Goal: Transaction & Acquisition: Book appointment/travel/reservation

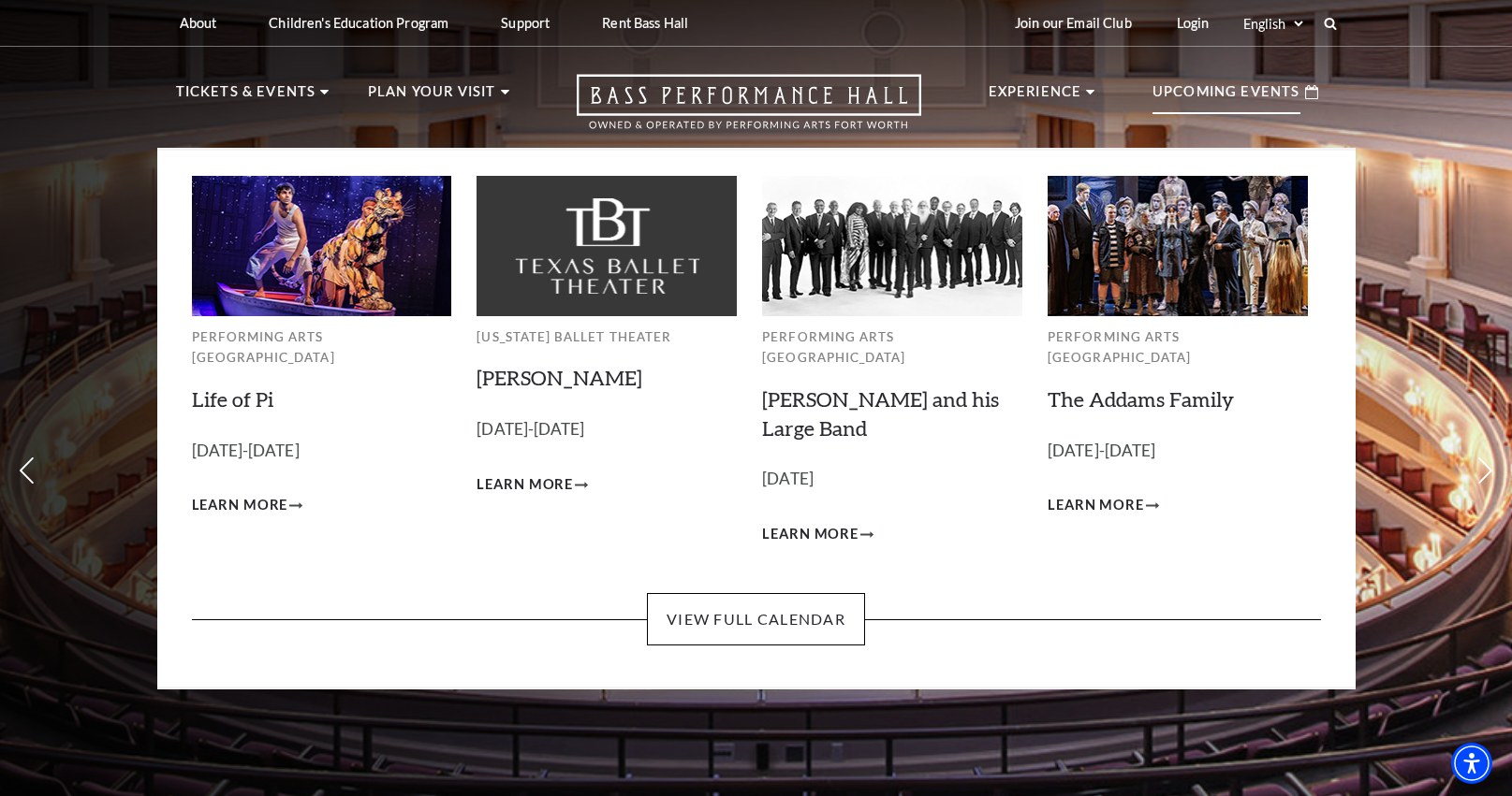
click at [1223, 92] on p "Upcoming Events" at bounding box center [1226, 97] width 148 height 34
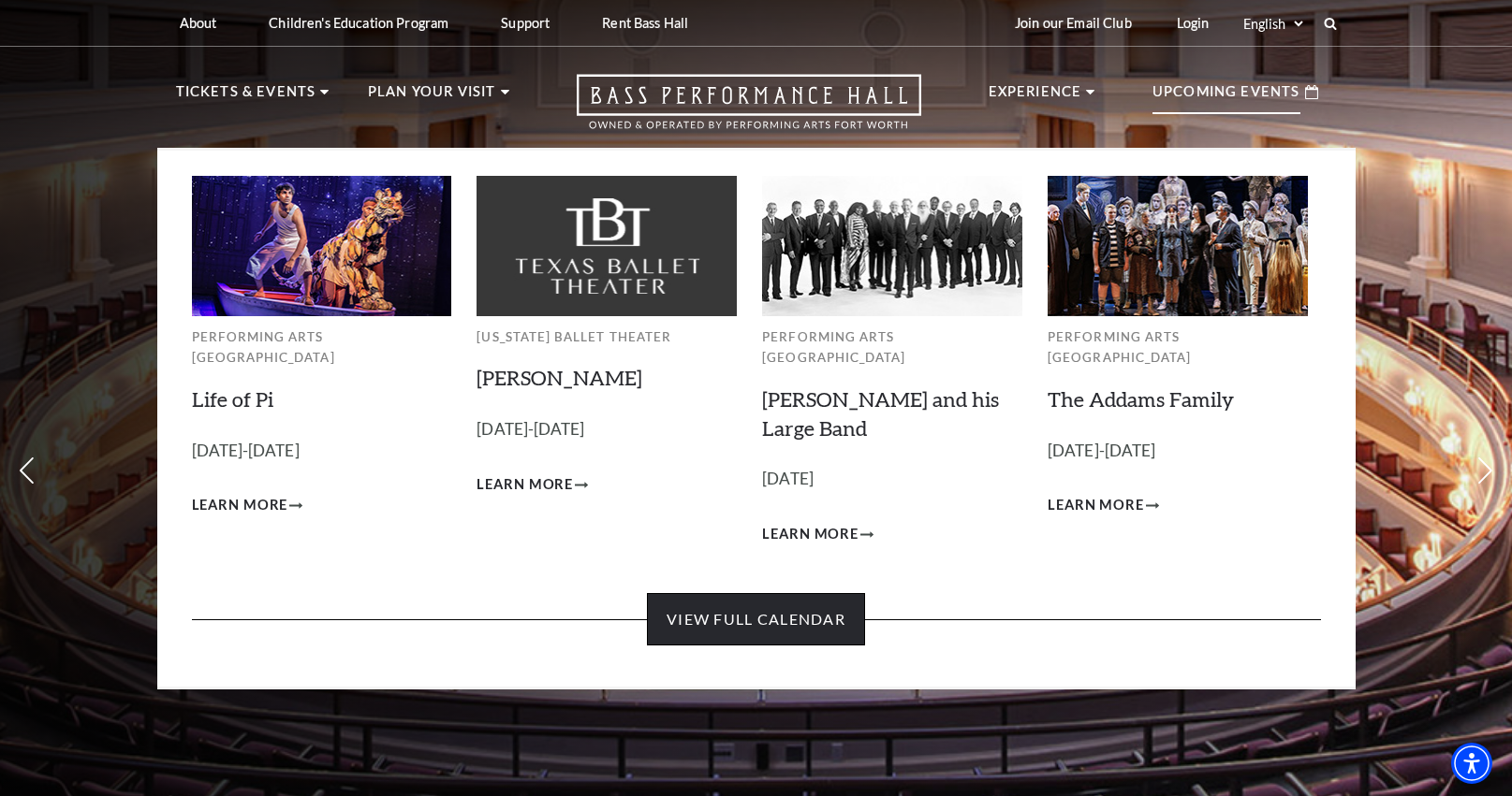
click at [794, 593] on link "View Full Calendar" at bounding box center [756, 619] width 218 height 52
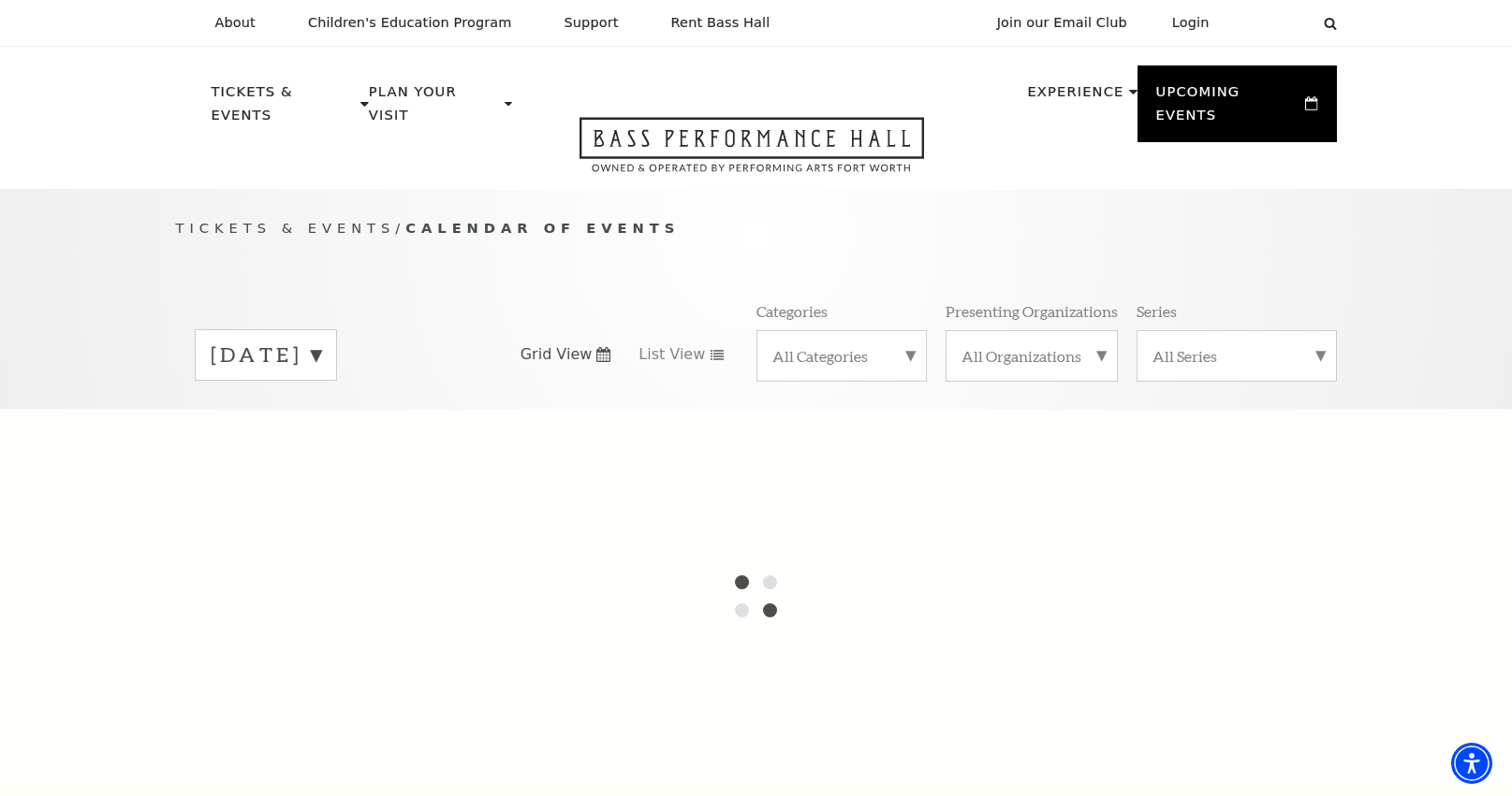
click at [321, 341] on label "[DATE]" at bounding box center [266, 355] width 110 height 29
click at [321, 374] on label "[DATE]" at bounding box center [266, 394] width 110 height 40
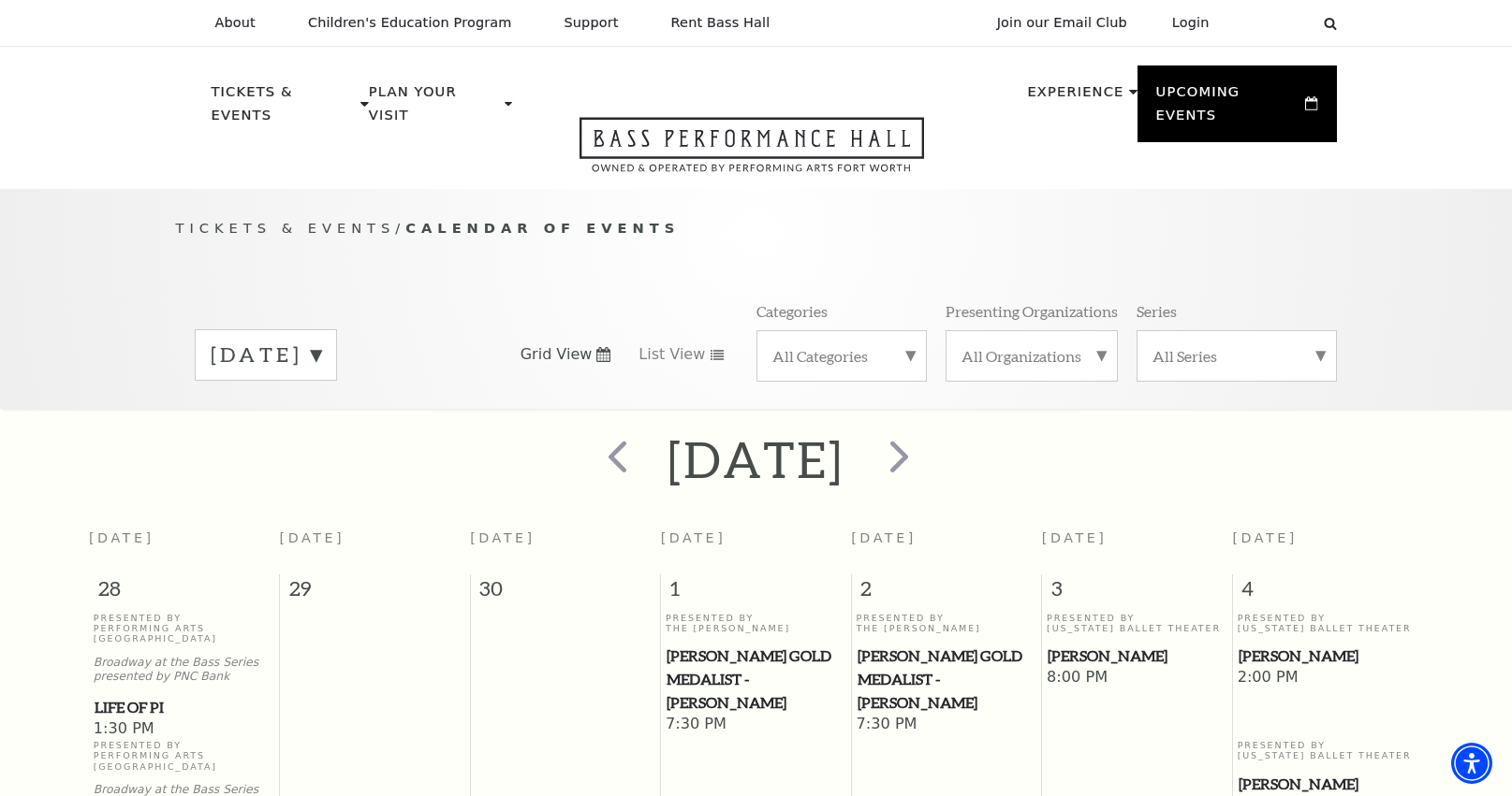
click at [321, 341] on label "[DATE]" at bounding box center [266, 355] width 110 height 29
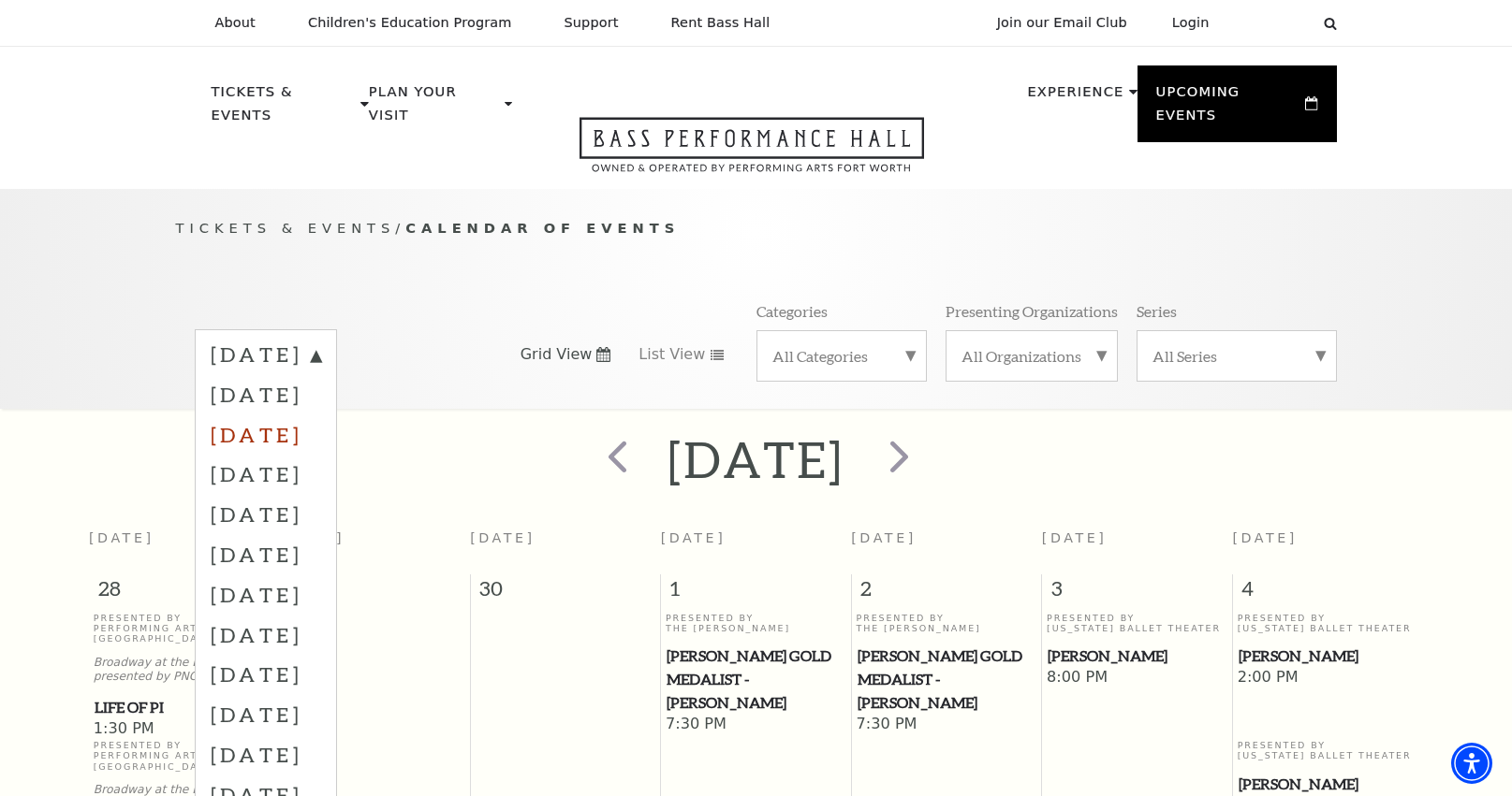
click at [321, 415] on label "[DATE]" at bounding box center [266, 435] width 110 height 40
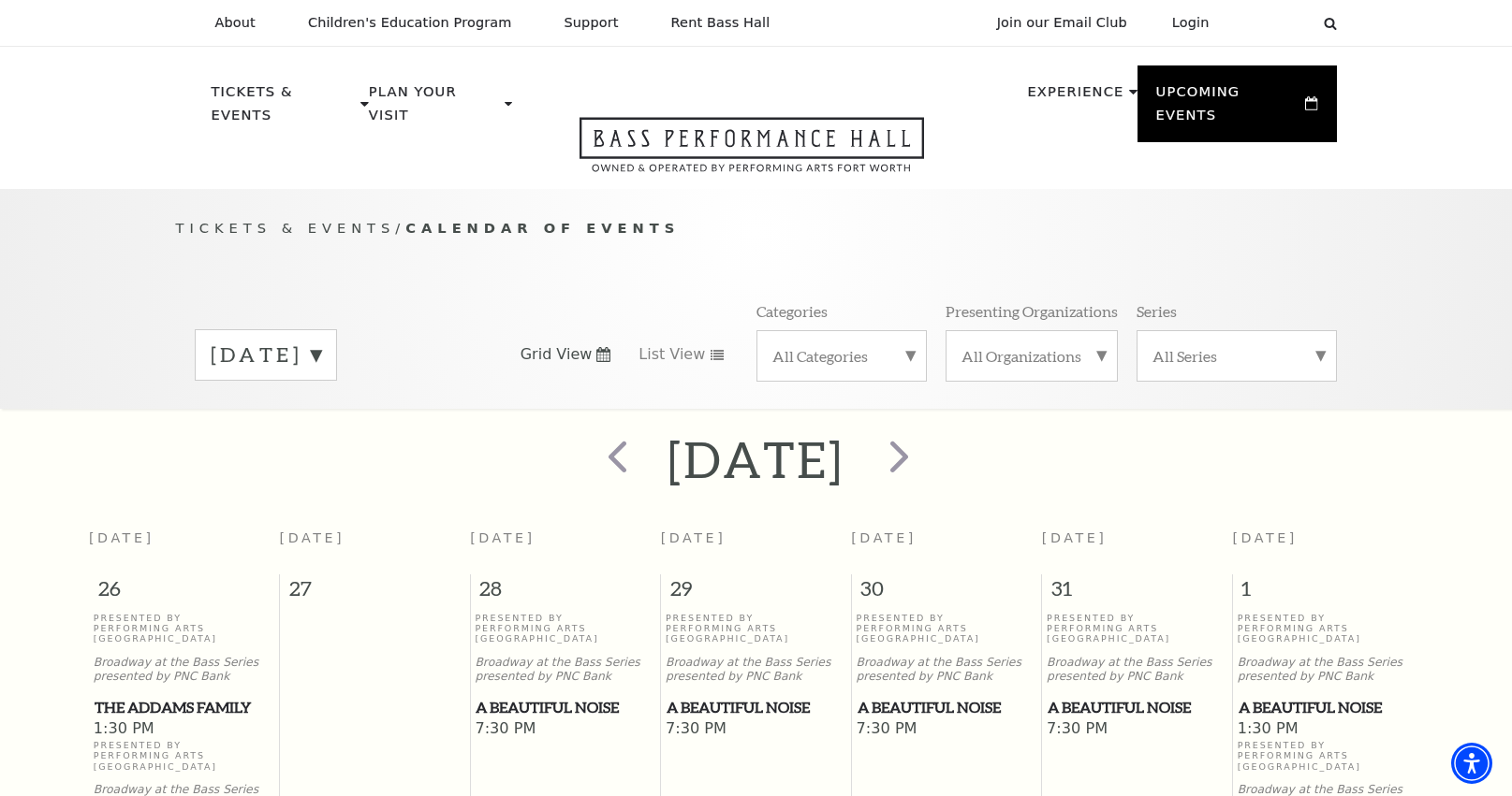
click at [321, 341] on label "[DATE]" at bounding box center [266, 355] width 110 height 29
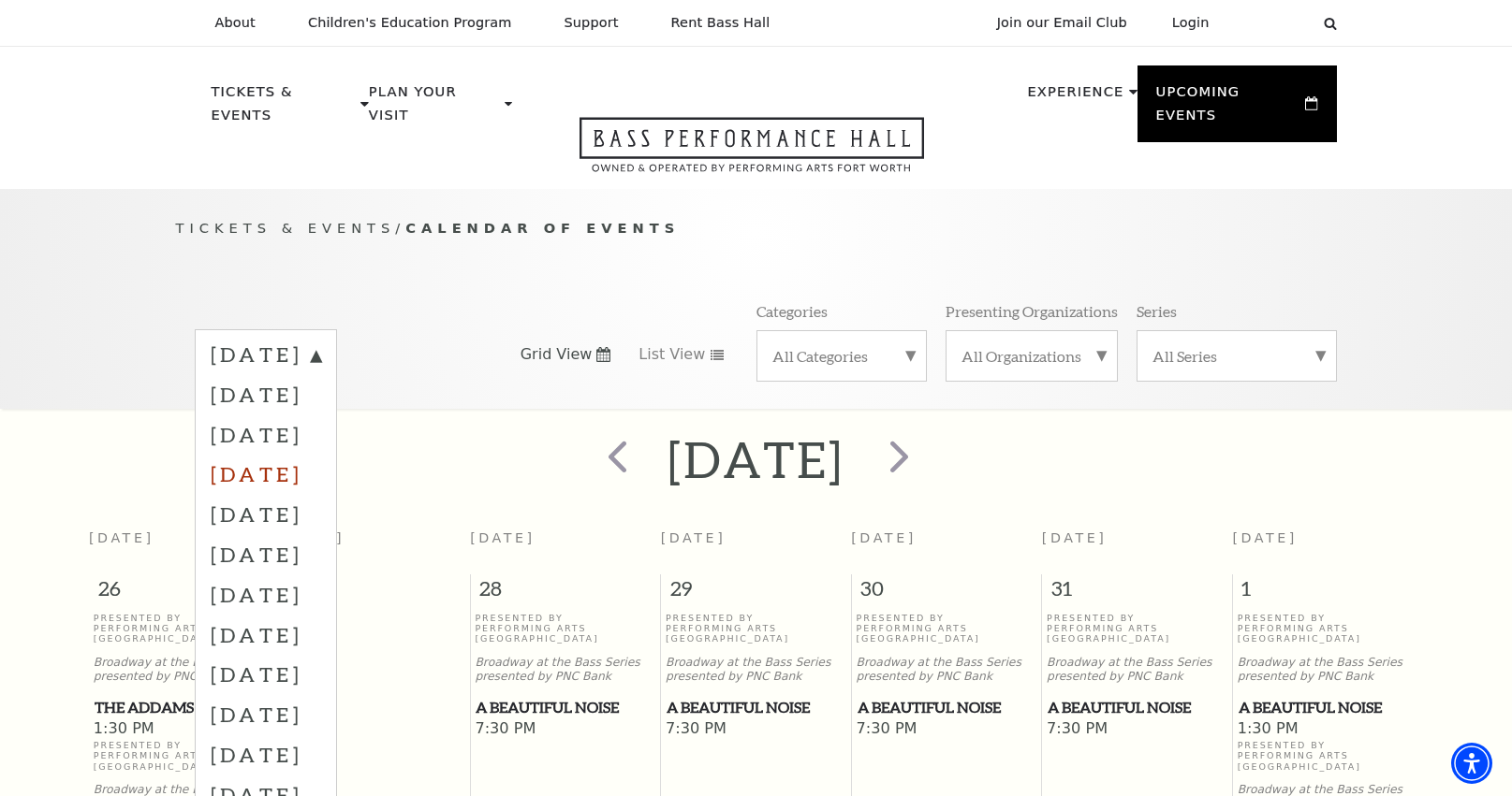
click at [321, 454] on label "[DATE]" at bounding box center [266, 474] width 110 height 40
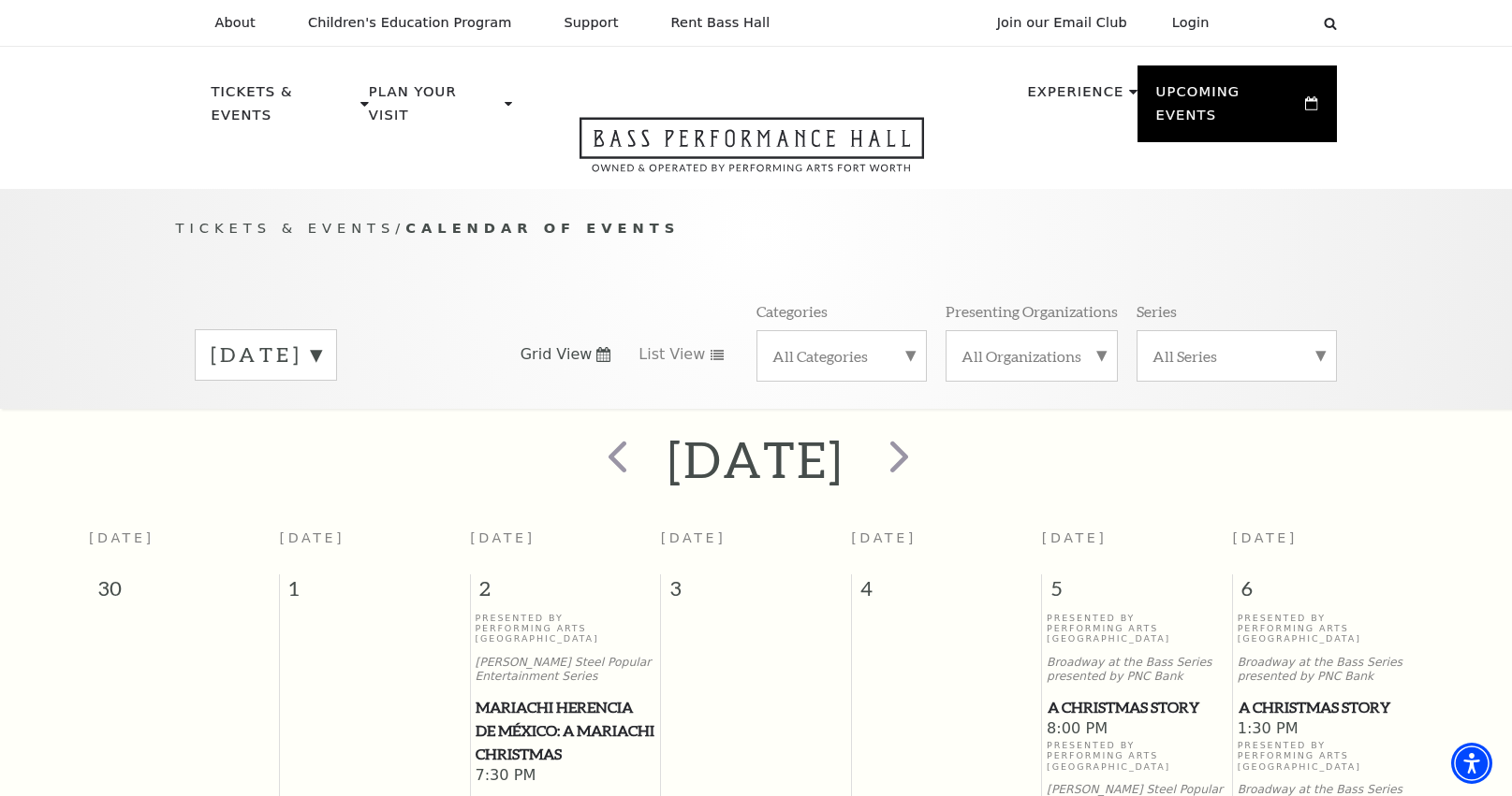
click at [321, 341] on label "[DATE]" at bounding box center [266, 355] width 110 height 29
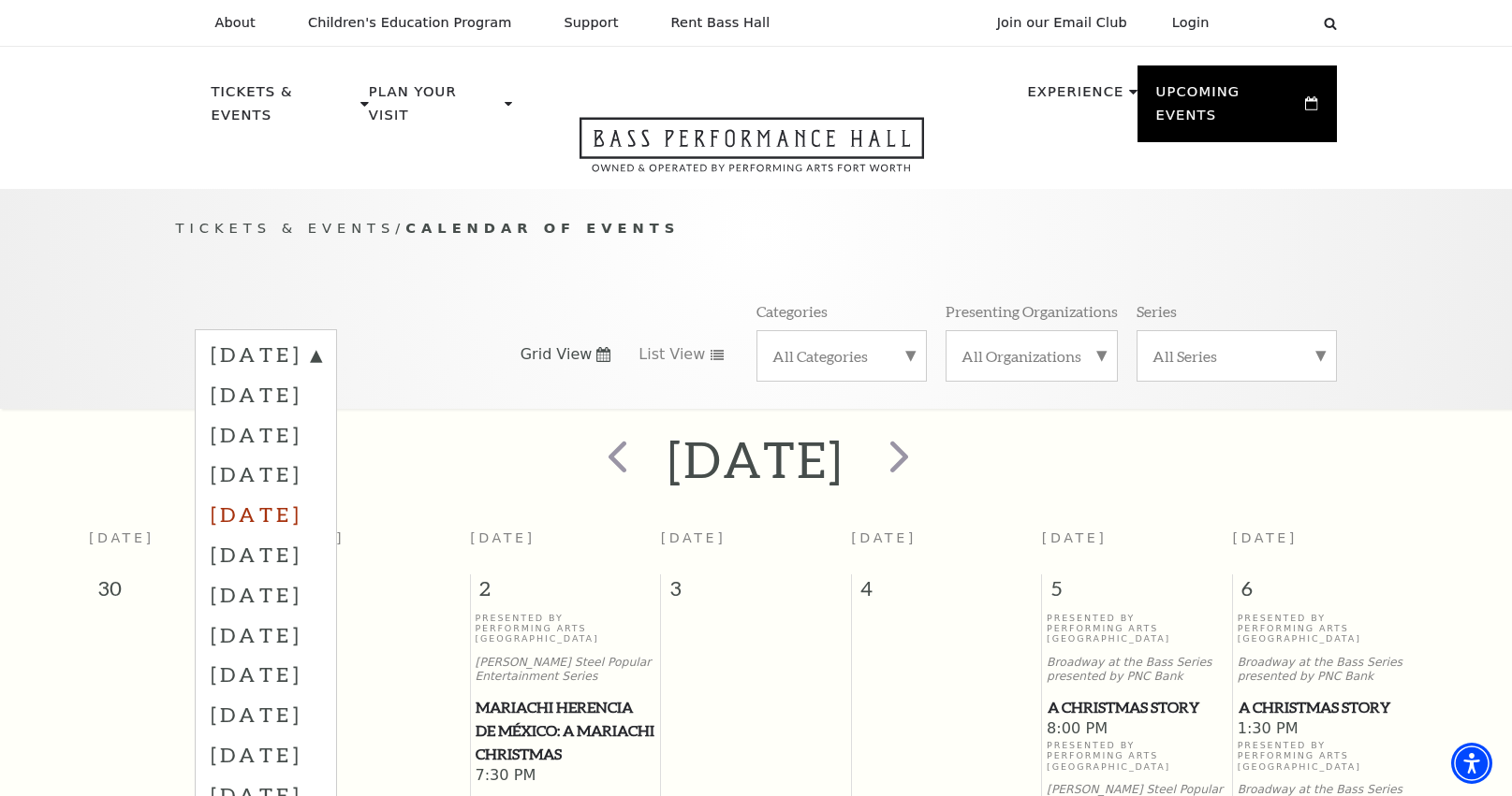
click at [321, 494] on label "[DATE]" at bounding box center [266, 514] width 110 height 40
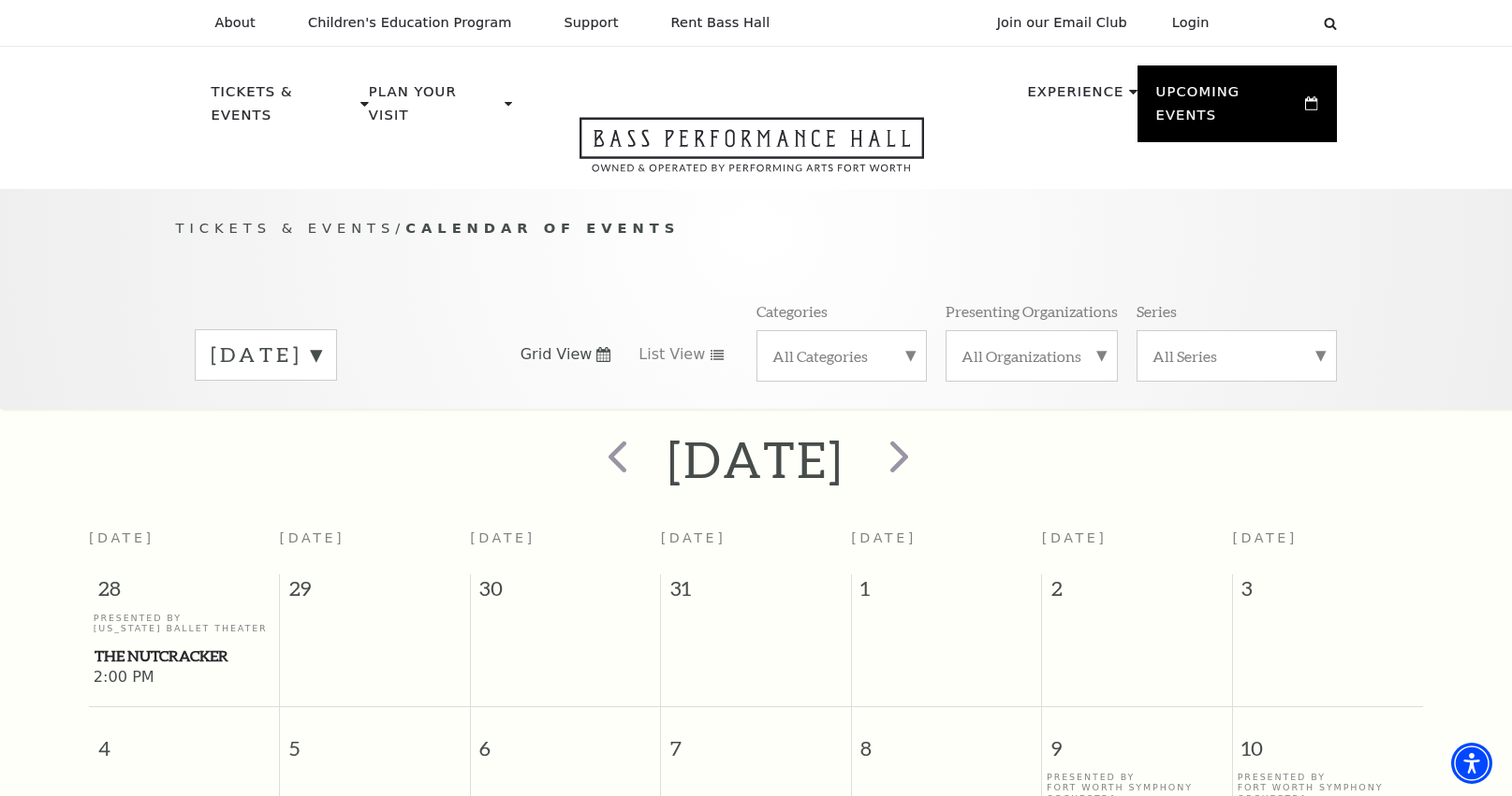
click at [321, 341] on label "[DATE]" at bounding box center [266, 355] width 110 height 29
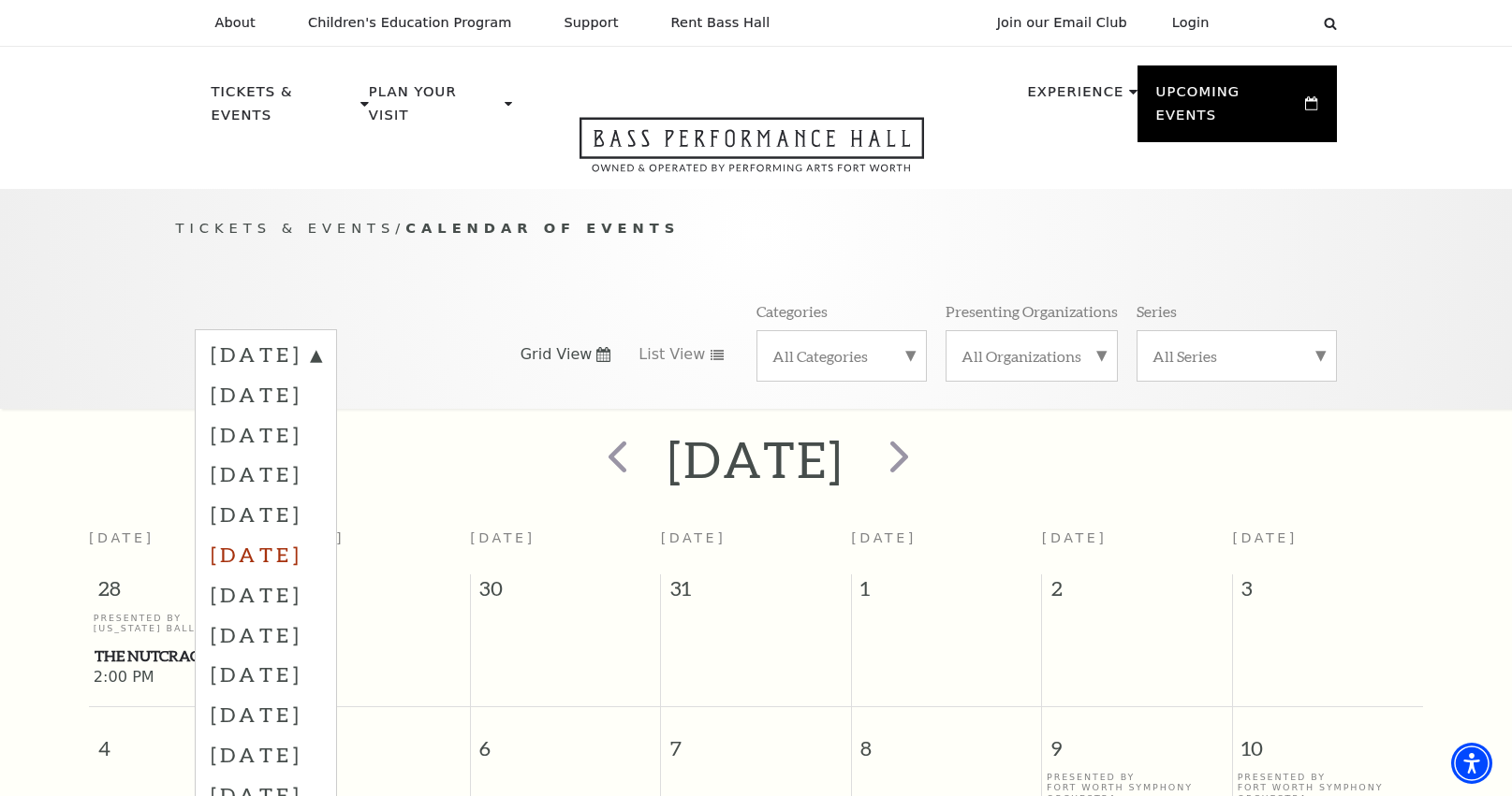
click at [321, 534] on label "[DATE]" at bounding box center [266, 554] width 110 height 40
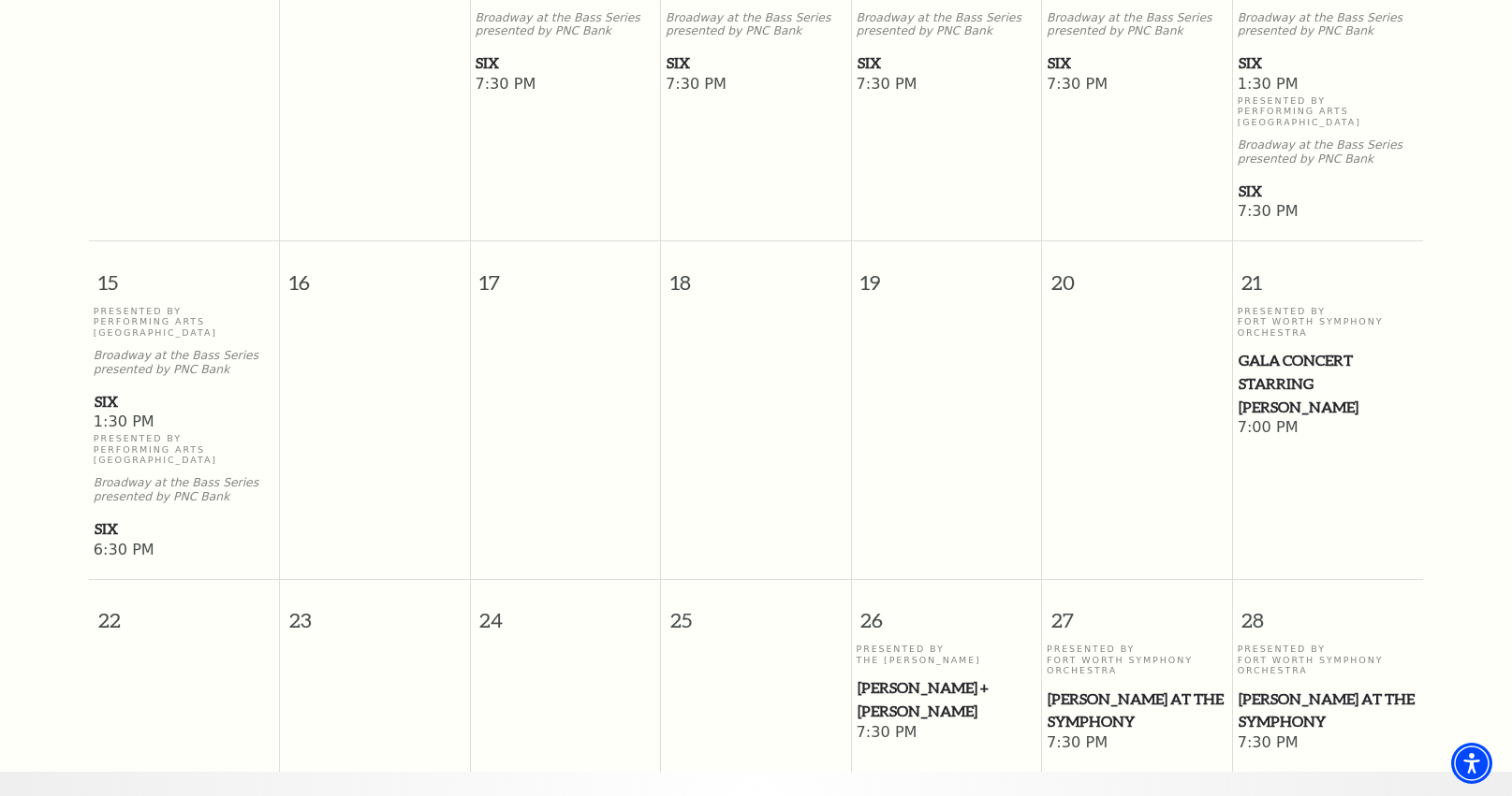
scroll to position [882, 0]
